Goal: Use online tool/utility: Utilize a website feature to perform a specific function

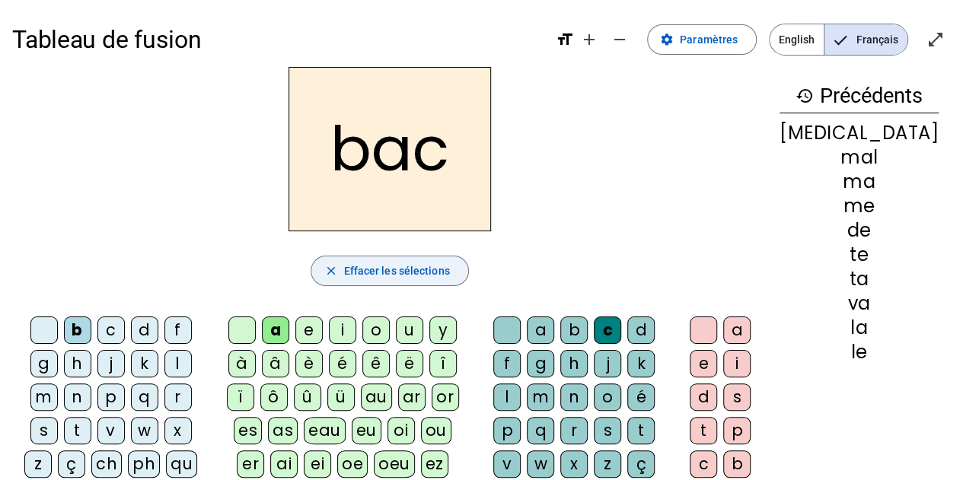
click at [363, 273] on span "Effacer les sélections" at bounding box center [396, 271] width 106 height 18
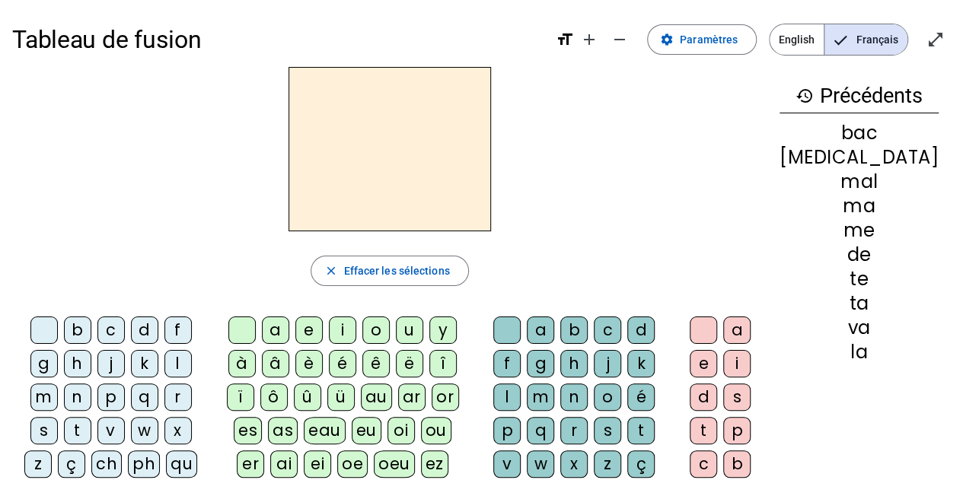
click at [132, 330] on div "d" at bounding box center [144, 330] width 27 height 27
click at [417, 327] on div "u" at bounding box center [409, 330] width 27 height 27
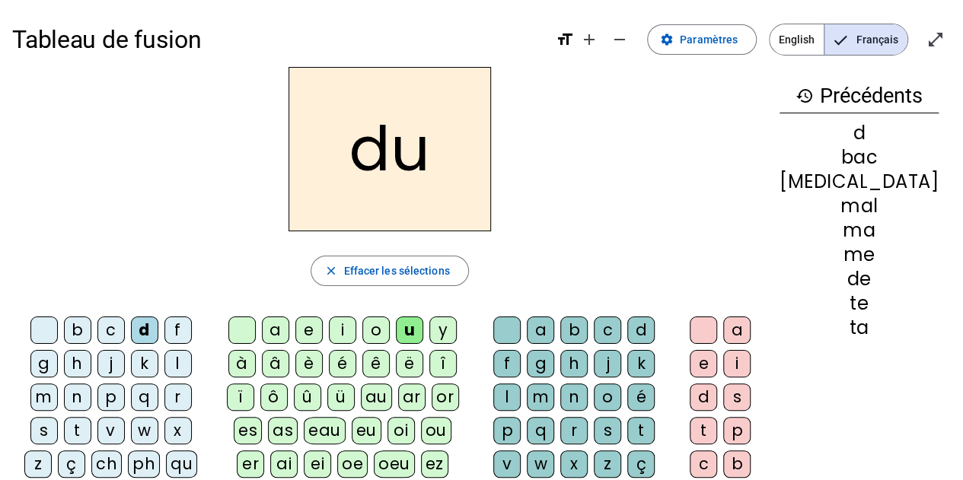
click at [619, 323] on div "c" at bounding box center [607, 330] width 27 height 27
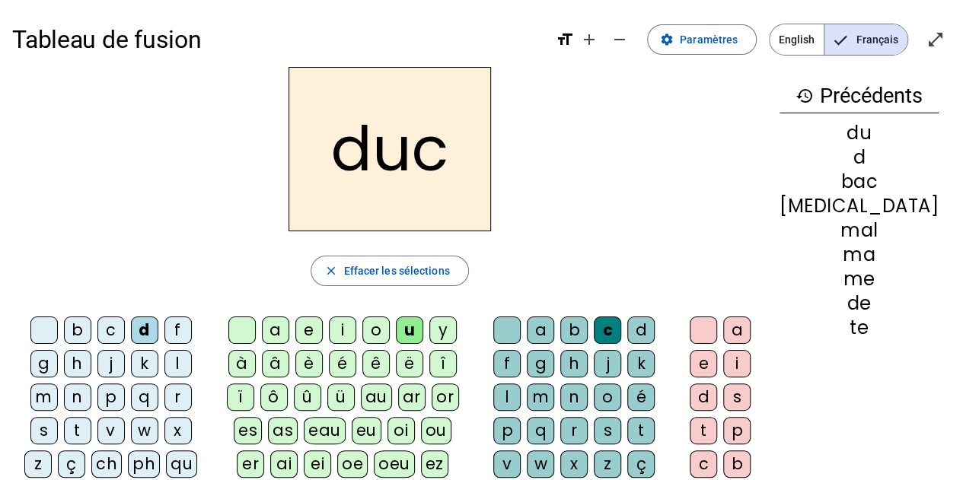
click at [505, 324] on div at bounding box center [506, 330] width 27 height 27
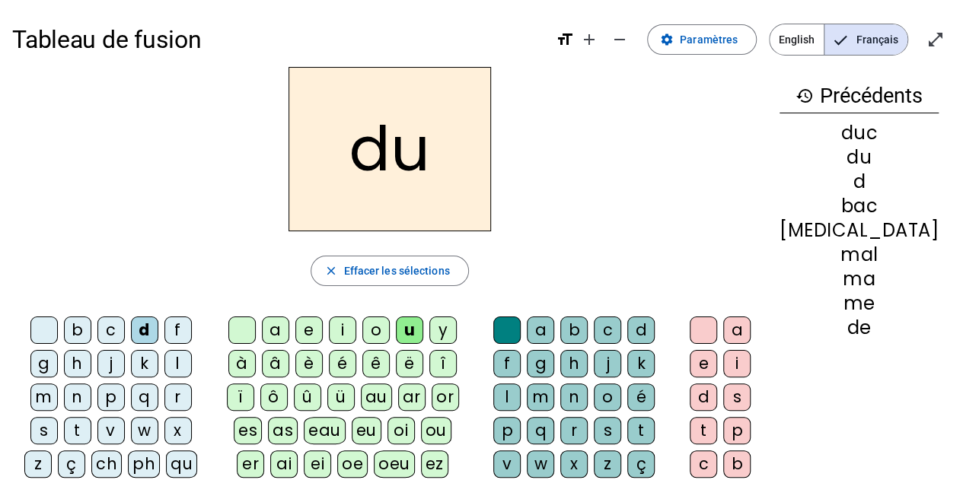
click at [323, 331] on div "e" at bounding box center [308, 330] width 27 height 27
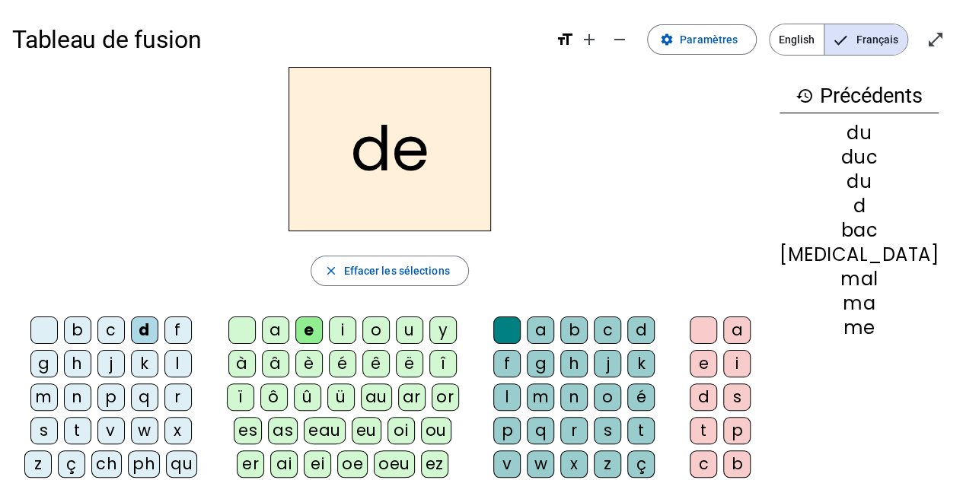
click at [91, 384] on div "n" at bounding box center [77, 397] width 27 height 27
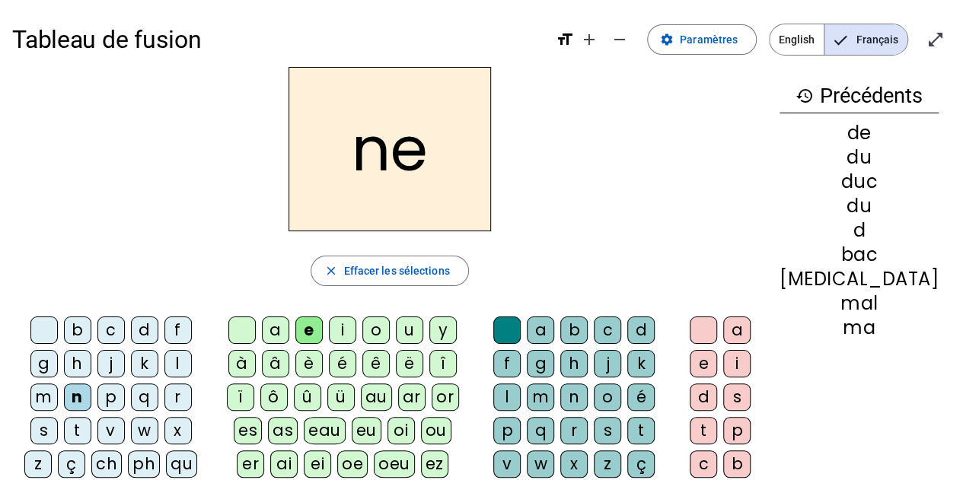
click at [58, 384] on div "m" at bounding box center [43, 397] width 27 height 27
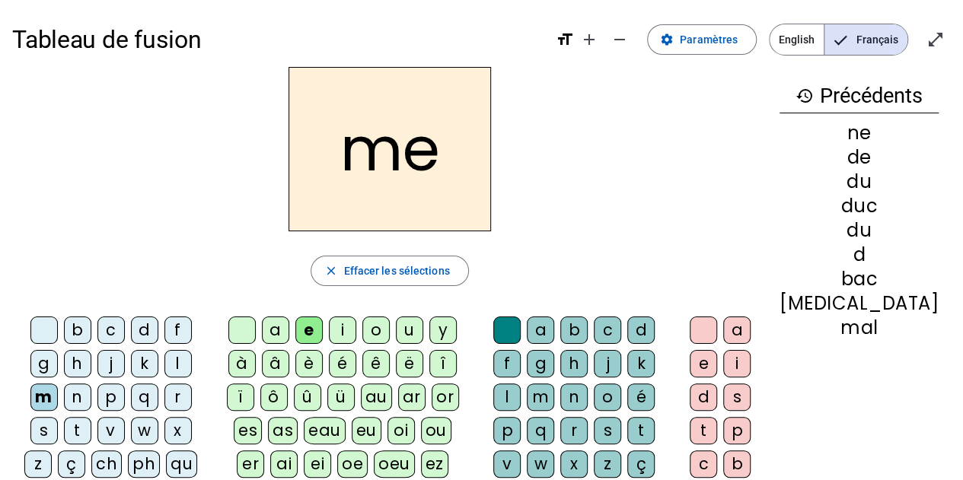
click at [58, 417] on div "s" at bounding box center [43, 430] width 27 height 27
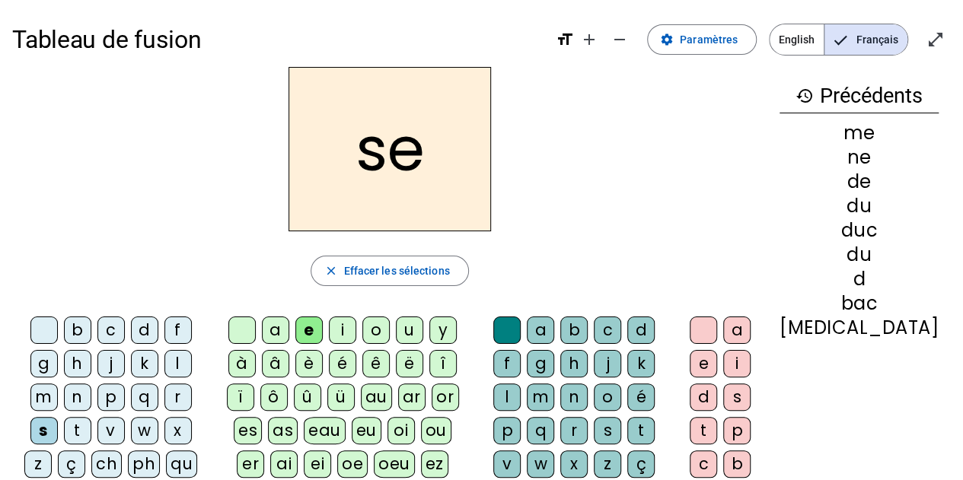
click at [422, 333] on div "u" at bounding box center [409, 330] width 27 height 27
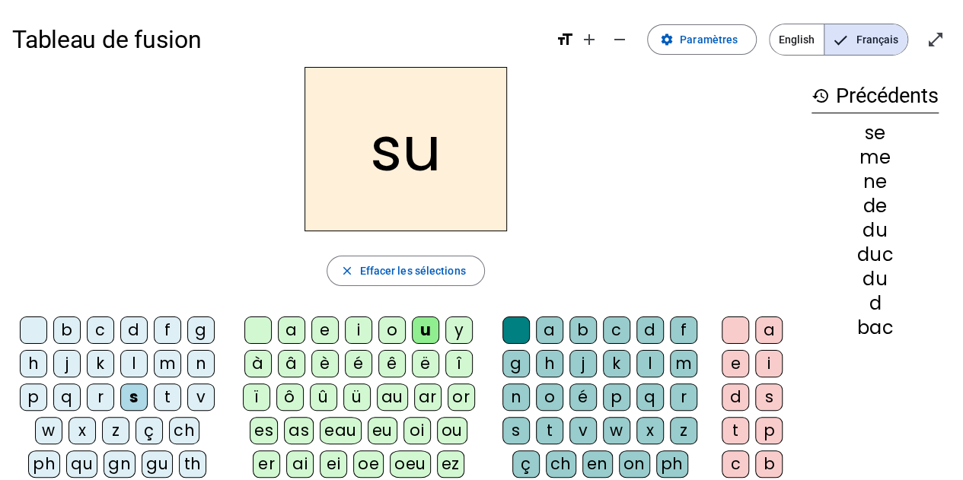
click at [130, 330] on div "d" at bounding box center [133, 330] width 27 height 27
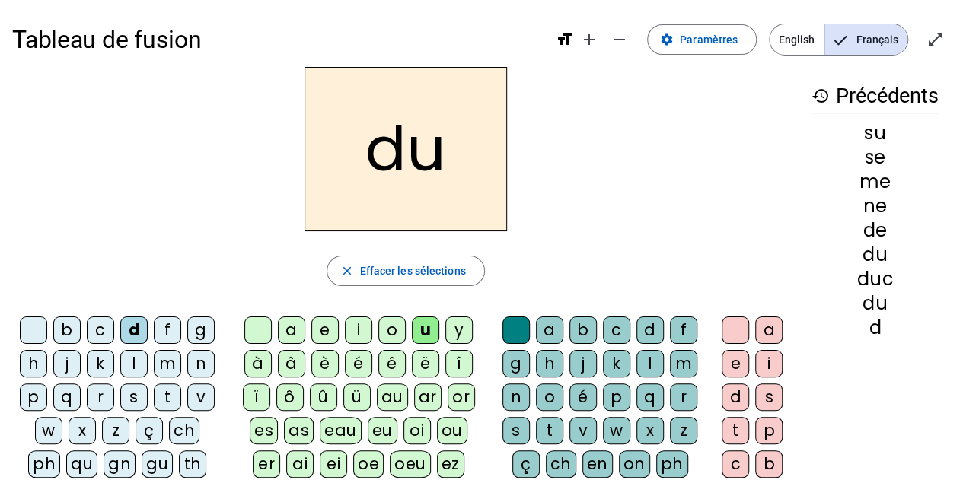
click at [118, 369] on letter-bubble "k" at bounding box center [103, 366] width 33 height 33
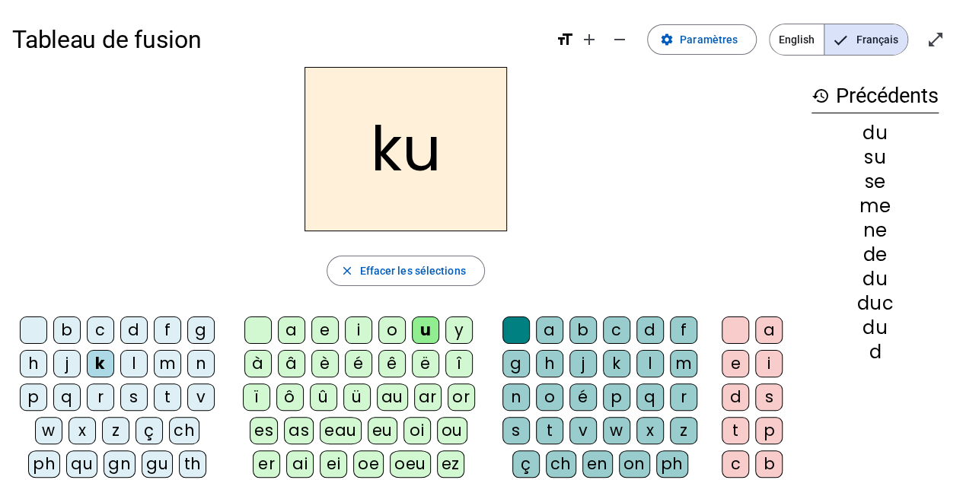
click at [125, 363] on div "l" at bounding box center [133, 363] width 27 height 27
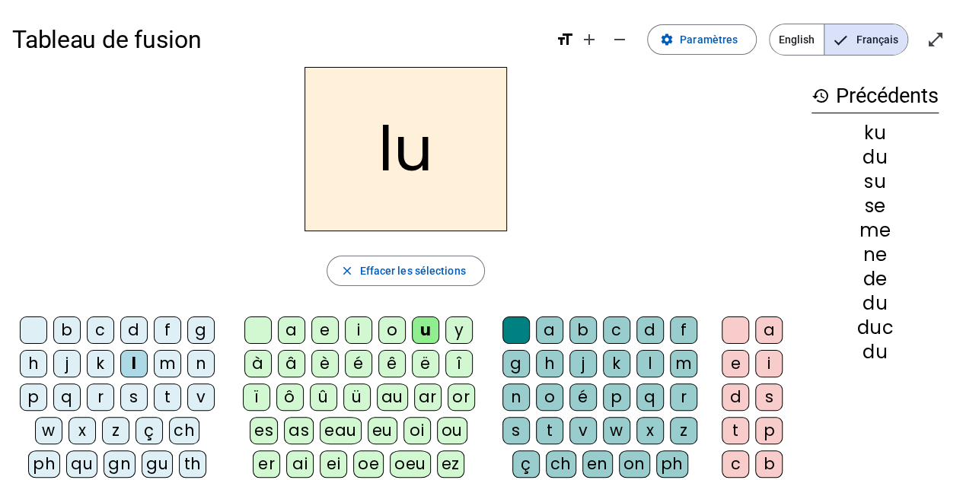
click at [298, 333] on div "a" at bounding box center [291, 330] width 27 height 27
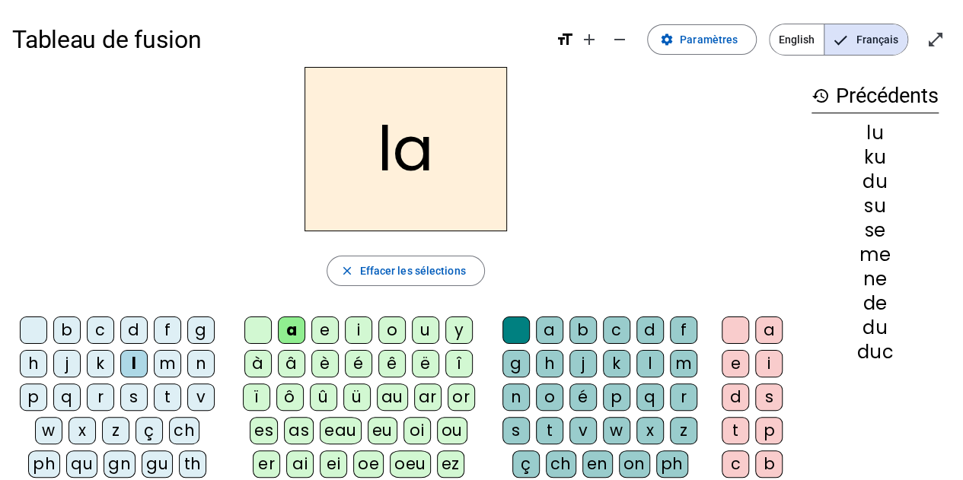
click at [604, 332] on div "c" at bounding box center [616, 330] width 27 height 27
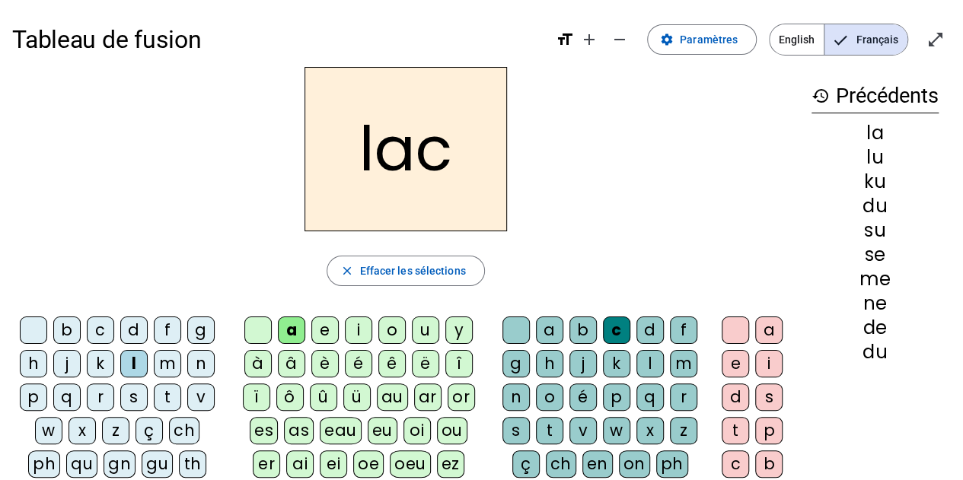
click at [169, 401] on div "t" at bounding box center [167, 397] width 27 height 27
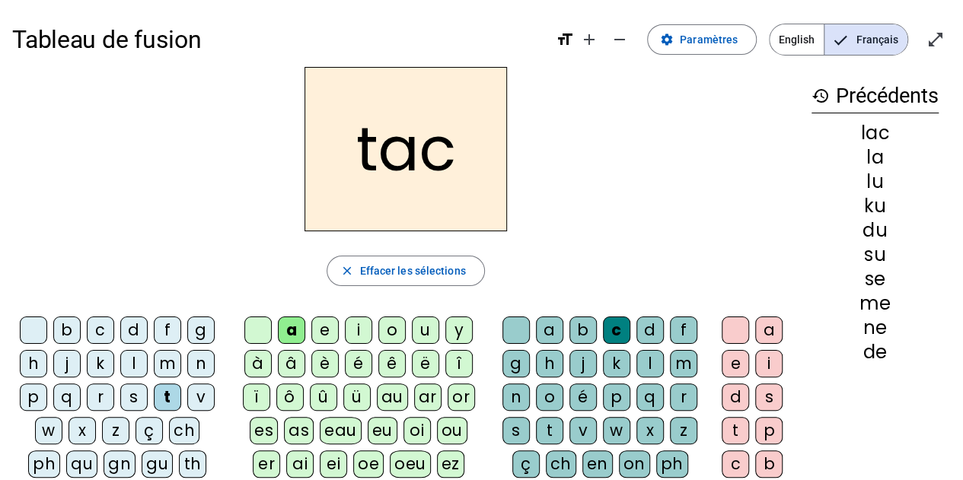
click at [62, 327] on div "b" at bounding box center [66, 330] width 27 height 27
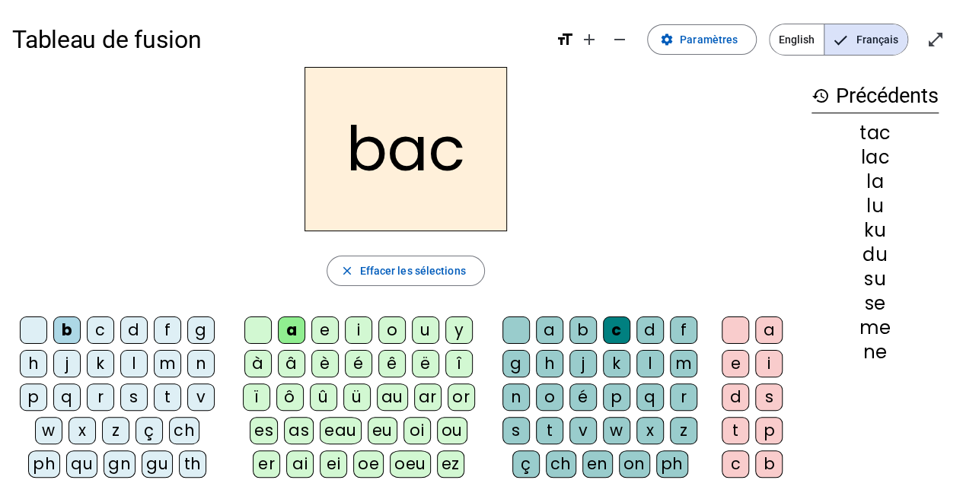
click at [132, 398] on div "s" at bounding box center [133, 397] width 27 height 27
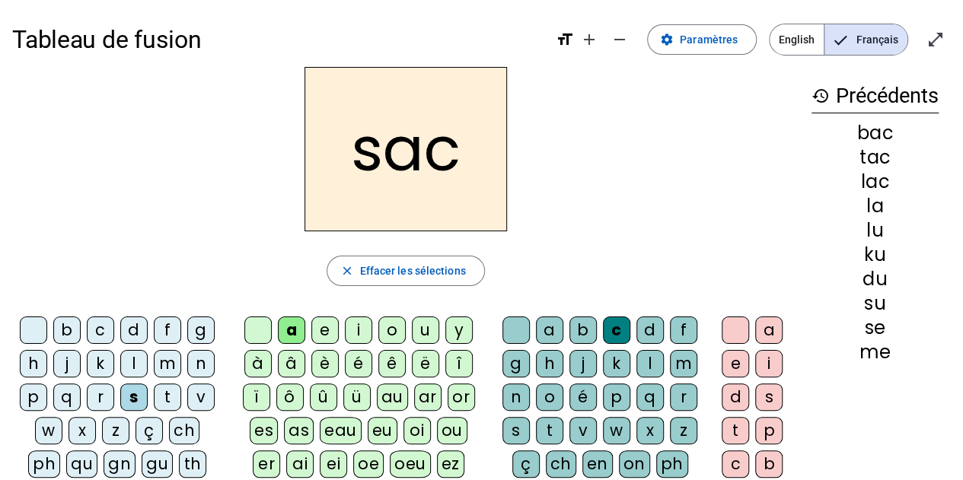
click at [327, 327] on div "e" at bounding box center [324, 330] width 27 height 27
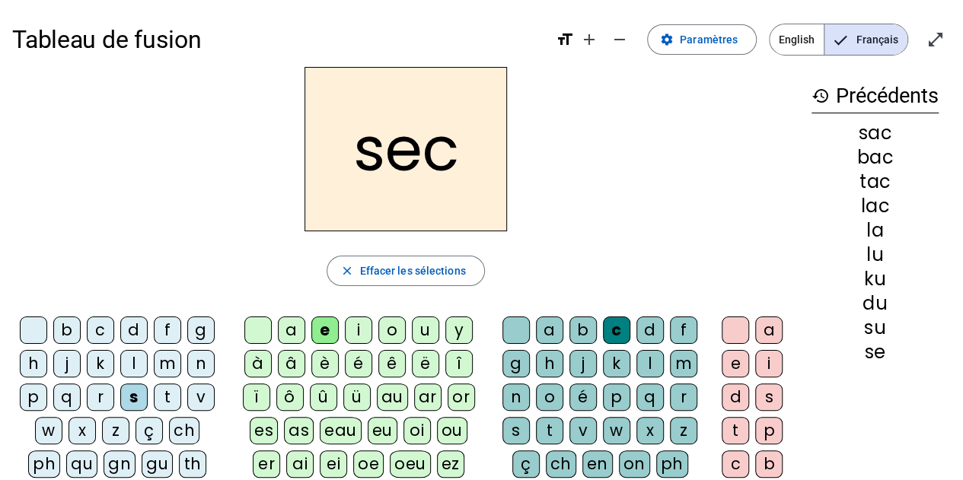
click at [646, 365] on div "l" at bounding box center [649, 363] width 27 height 27
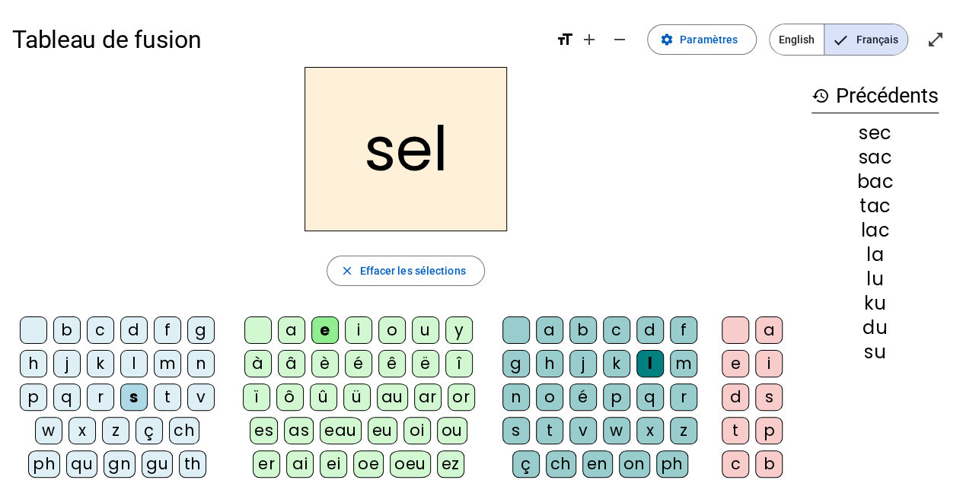
click at [387, 330] on div "o" at bounding box center [391, 330] width 27 height 27
